Goal: Find specific page/section: Find specific page/section

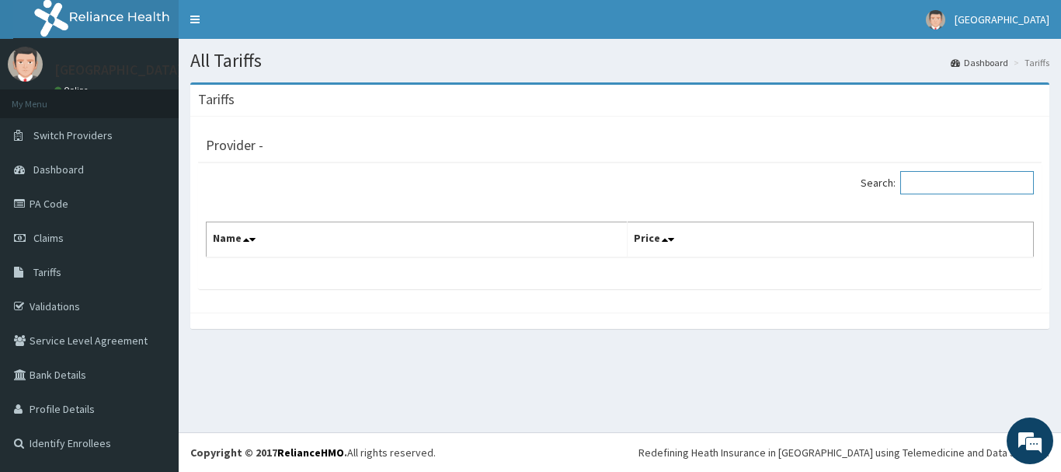
click at [925, 177] on input "Search:" at bounding box center [968, 182] width 134 height 23
click at [96, 276] on link "Tariffs" at bounding box center [89, 272] width 179 height 34
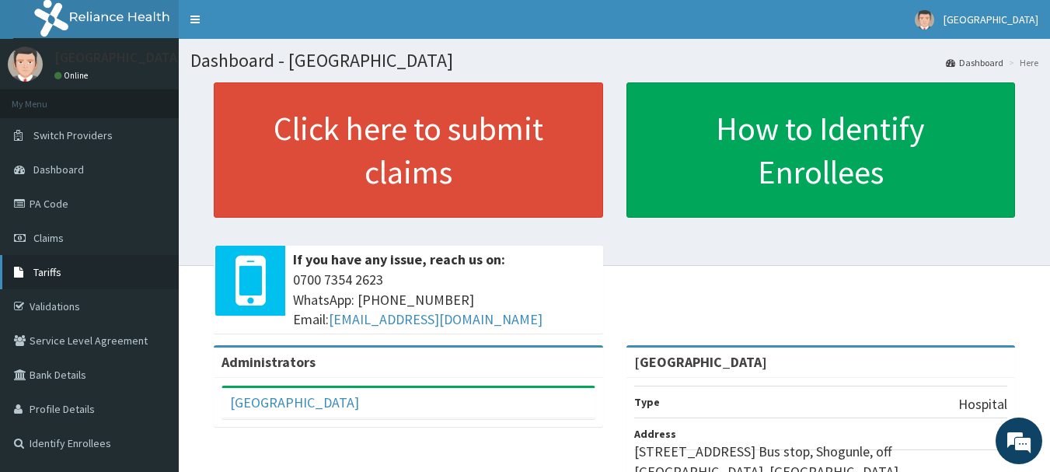
click at [89, 270] on link "Tariffs" at bounding box center [89, 272] width 179 height 34
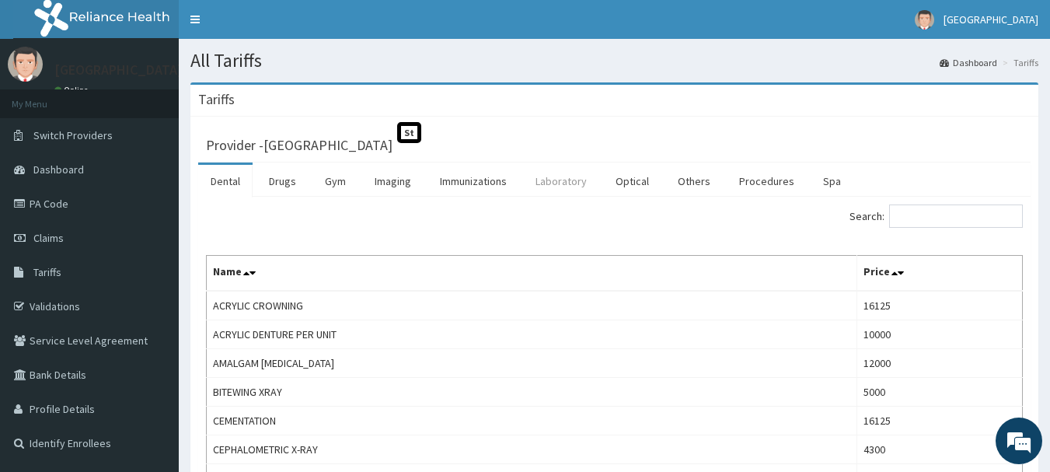
click at [556, 182] on link "Laboratory" at bounding box center [561, 181] width 76 height 33
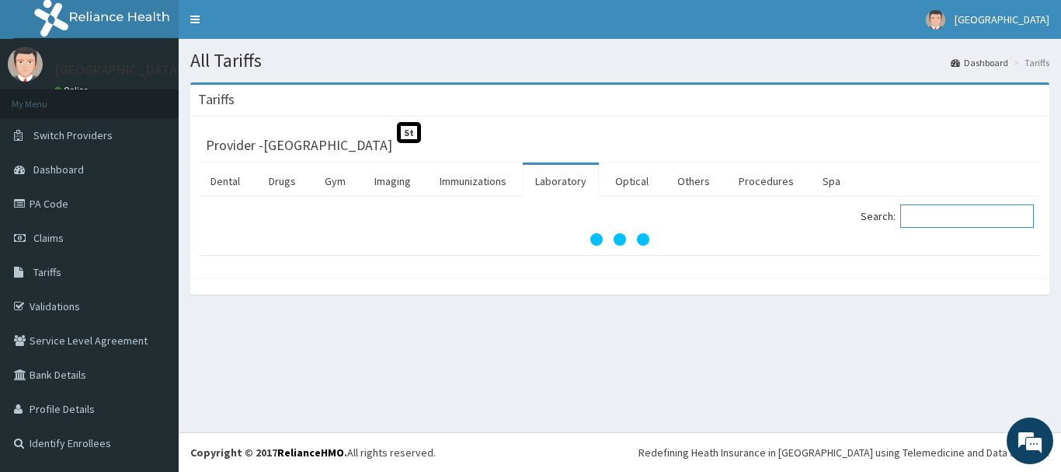
click at [957, 211] on input "Search:" at bounding box center [968, 215] width 134 height 23
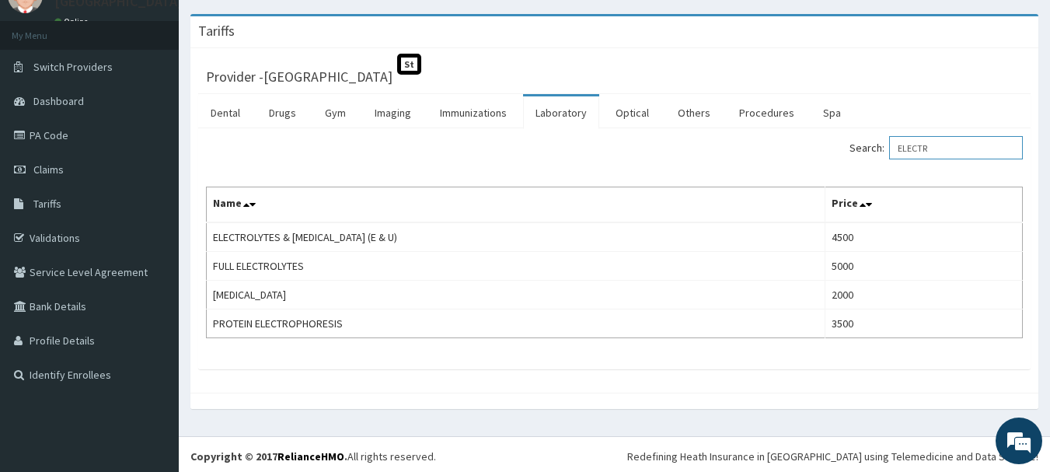
scroll to position [72, 0]
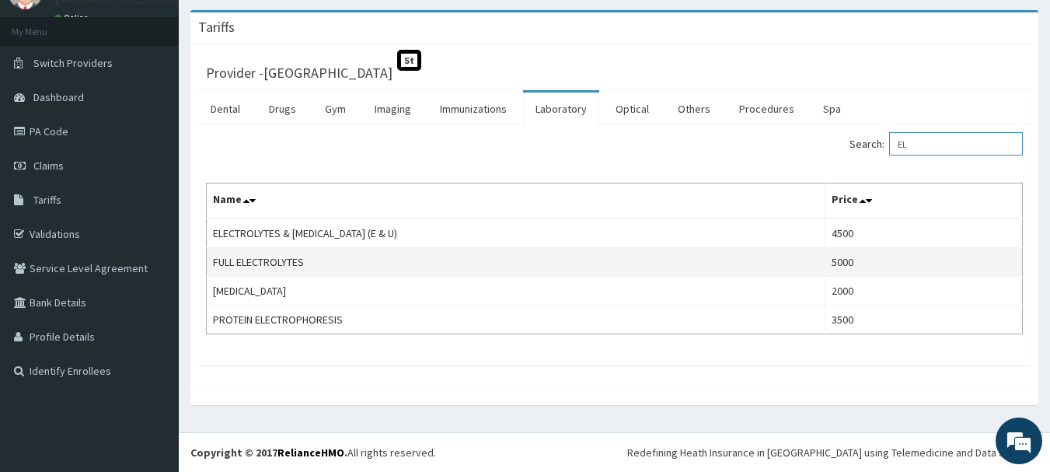
type input "E"
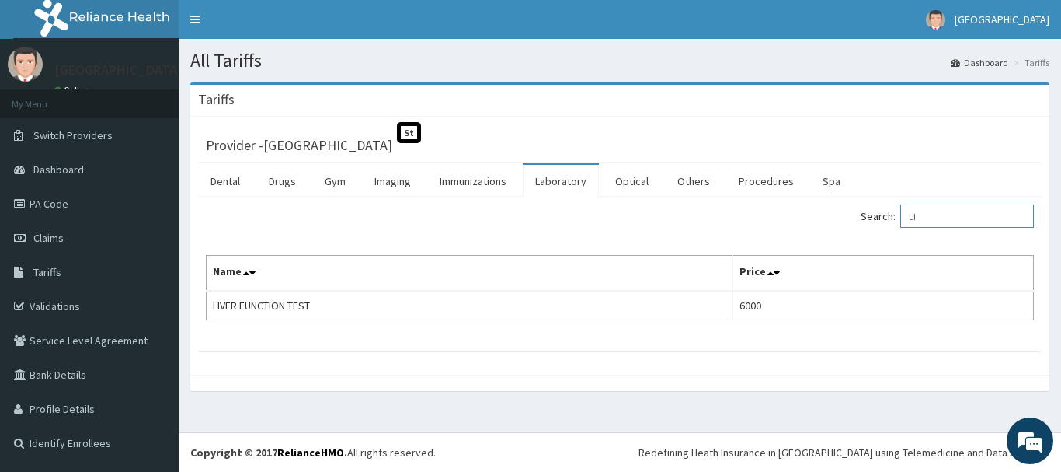
type input "L"
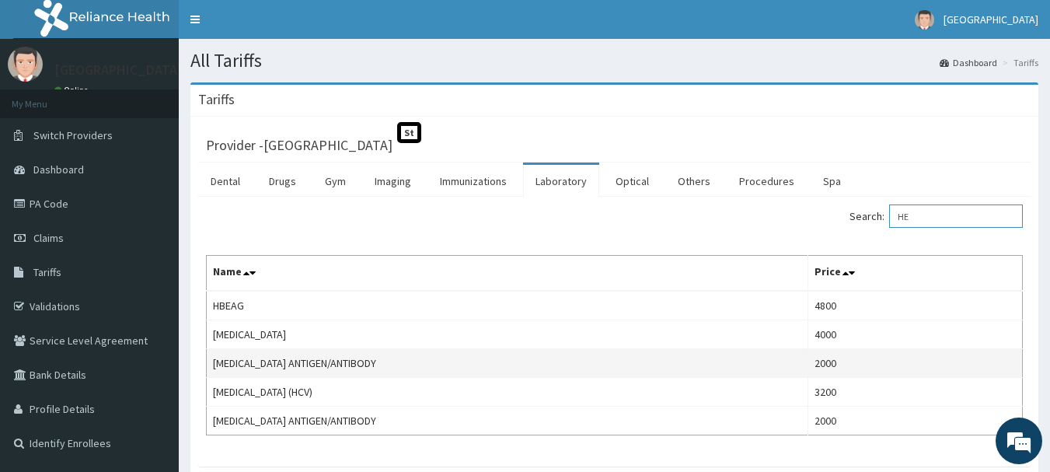
type input "H"
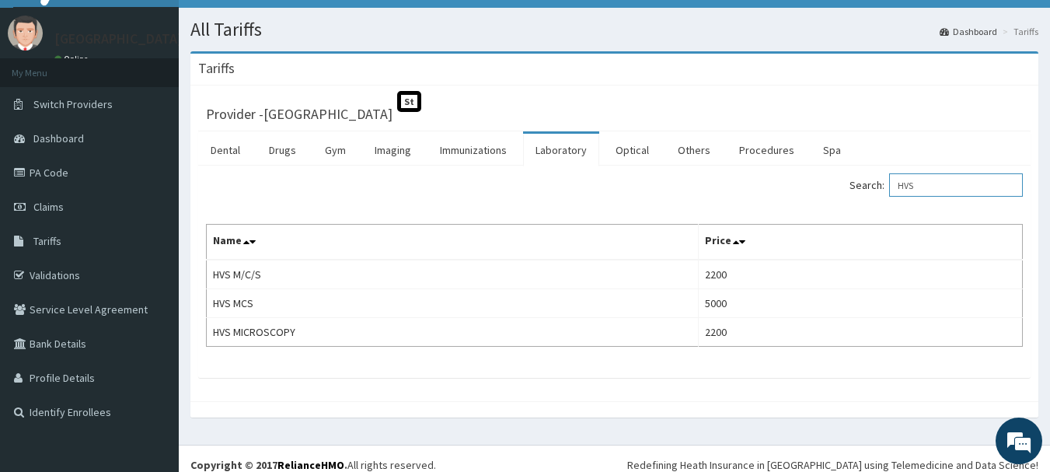
scroll to position [44, 0]
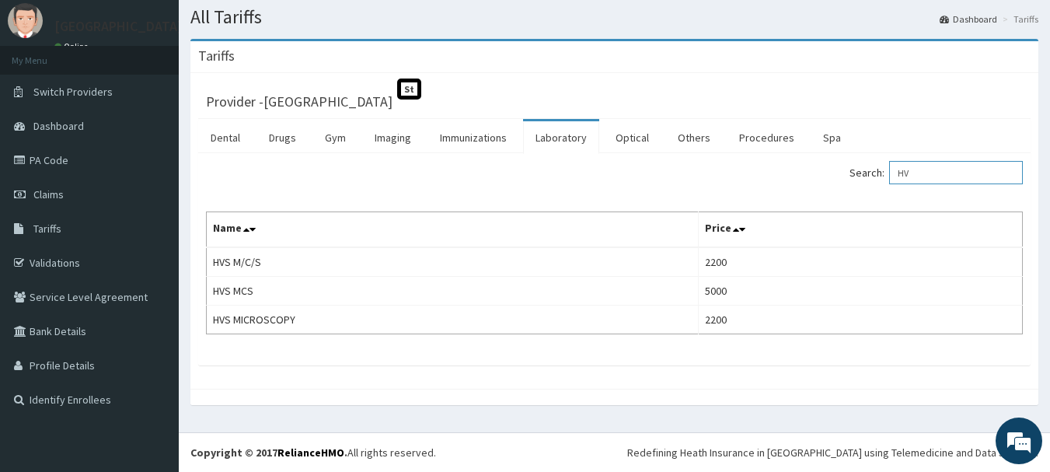
type input "H"
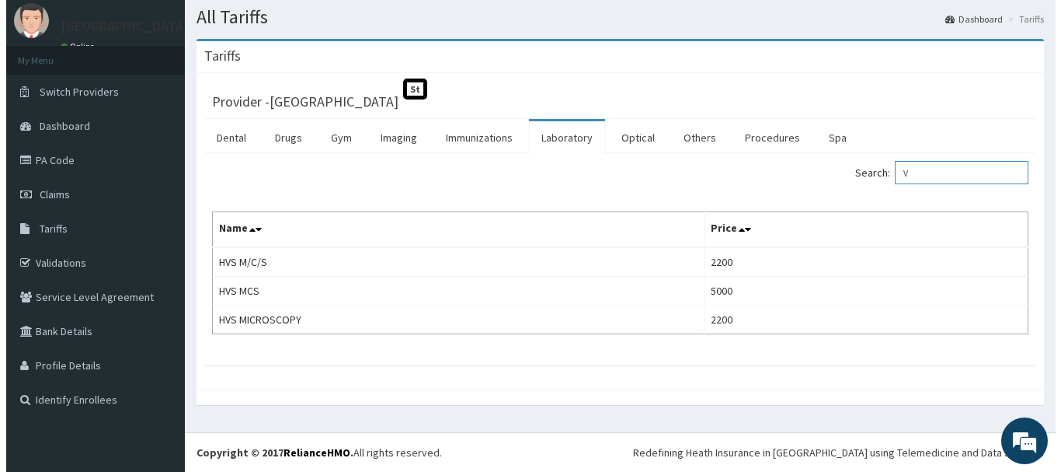
scroll to position [0, 0]
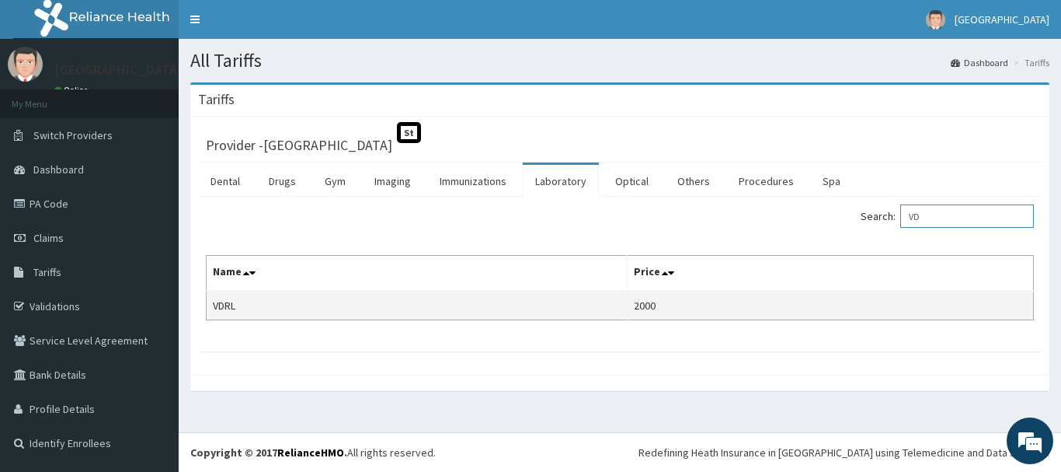
type input "V"
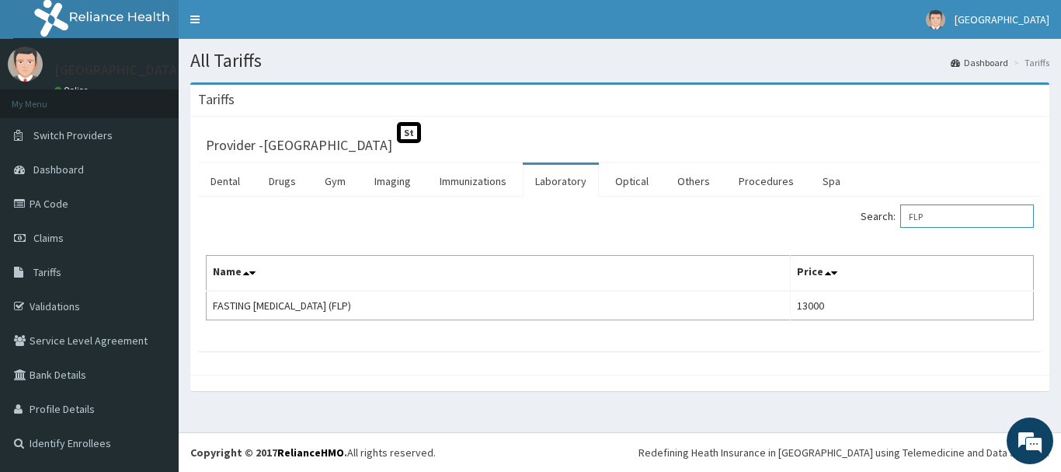
type input "FLP"
